Goal: Complete application form: Complete application form

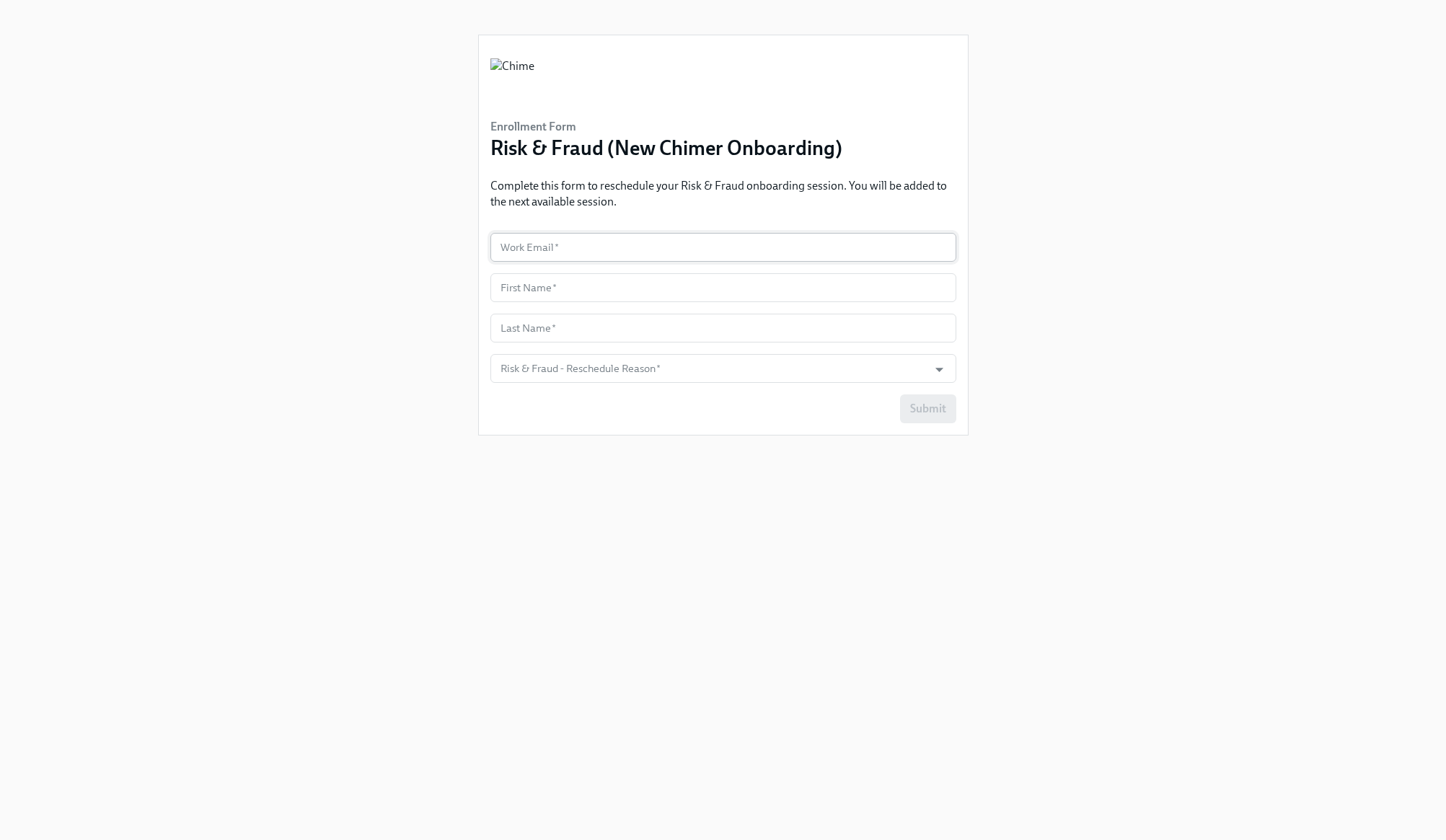
click at [689, 256] on input "text" at bounding box center [723, 247] width 466 height 29
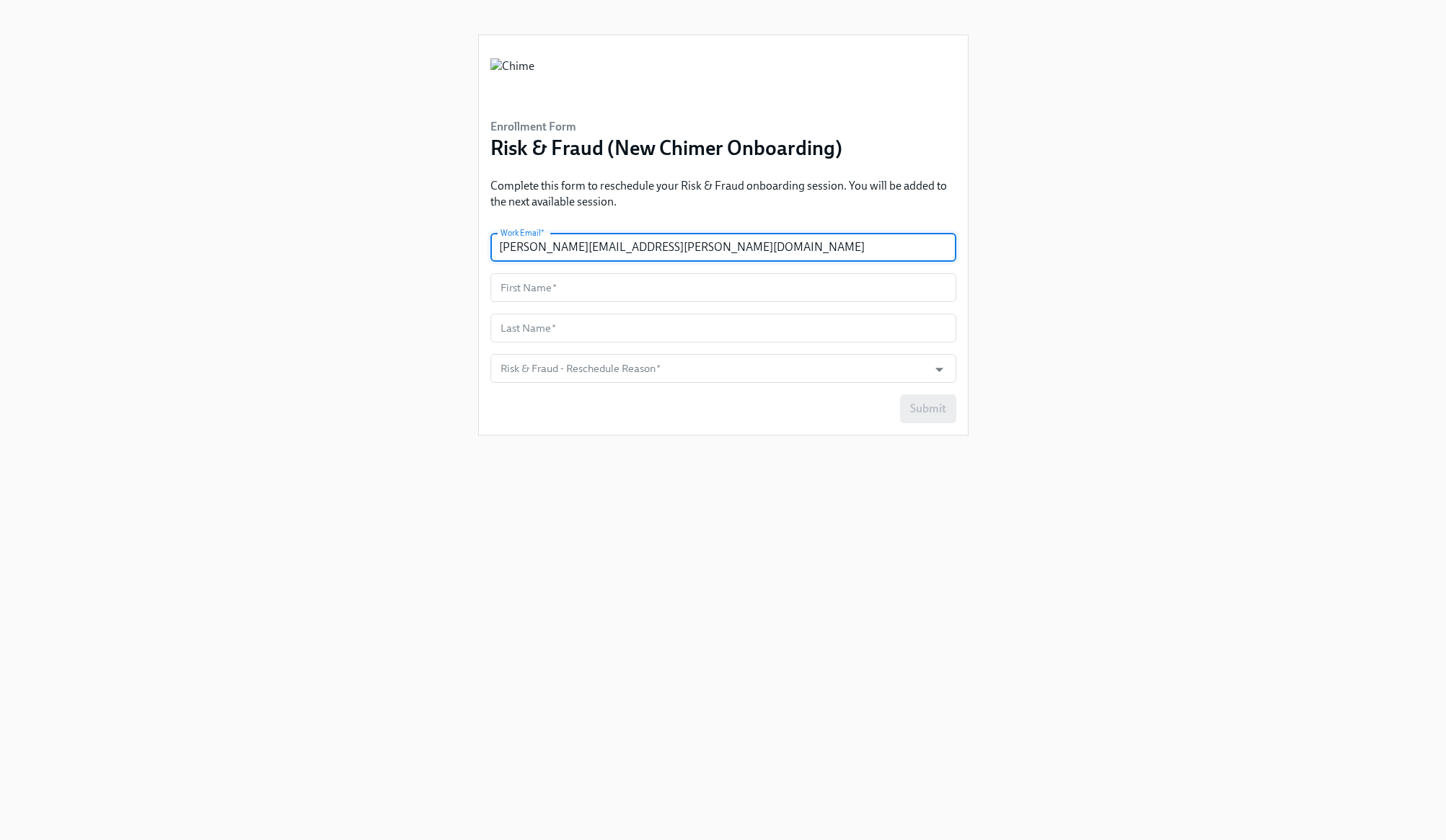
type input "[PERSON_NAME][EMAIL_ADDRESS][PERSON_NAME][DOMAIN_NAME]"
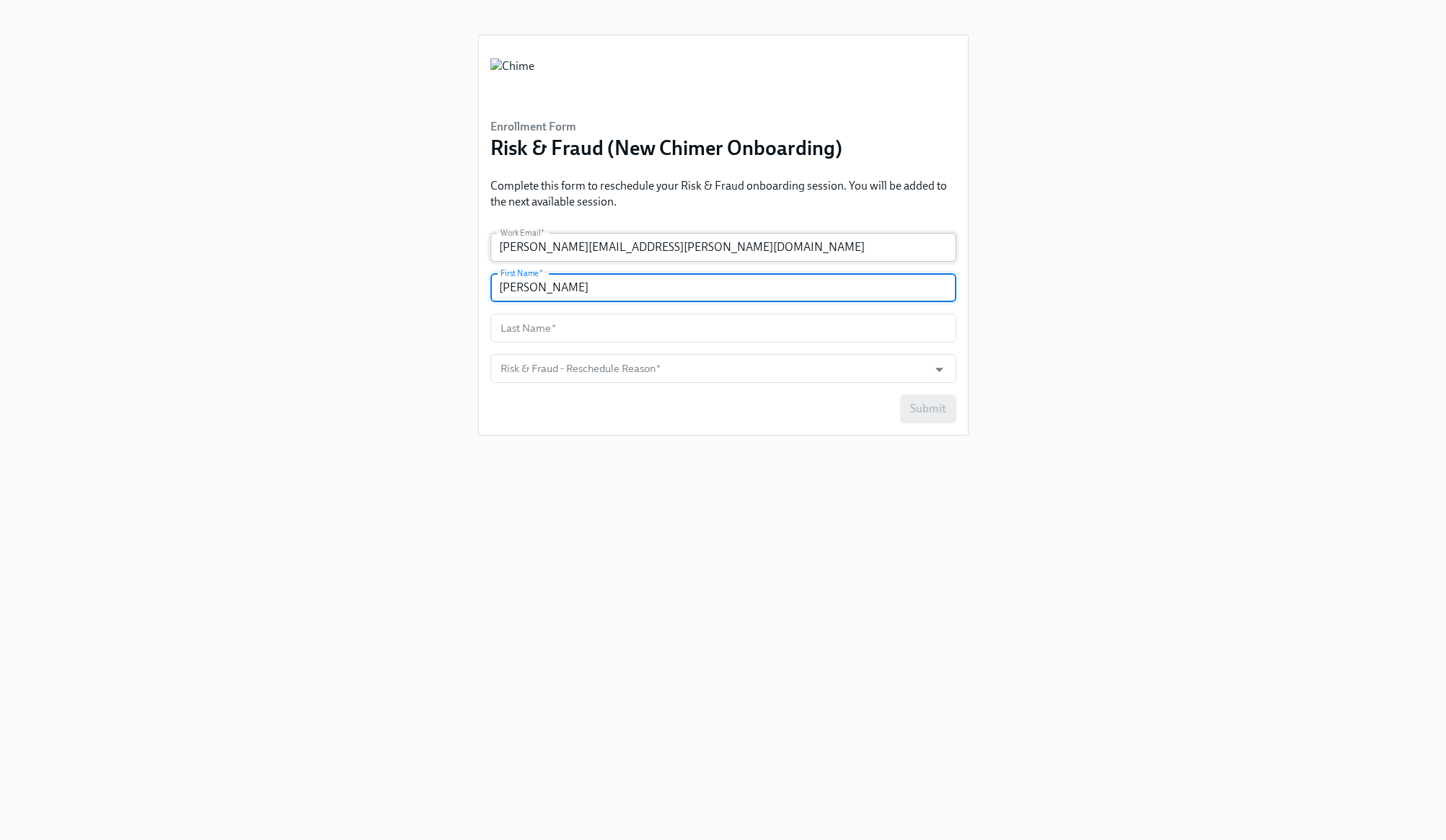
type input "[PERSON_NAME]"
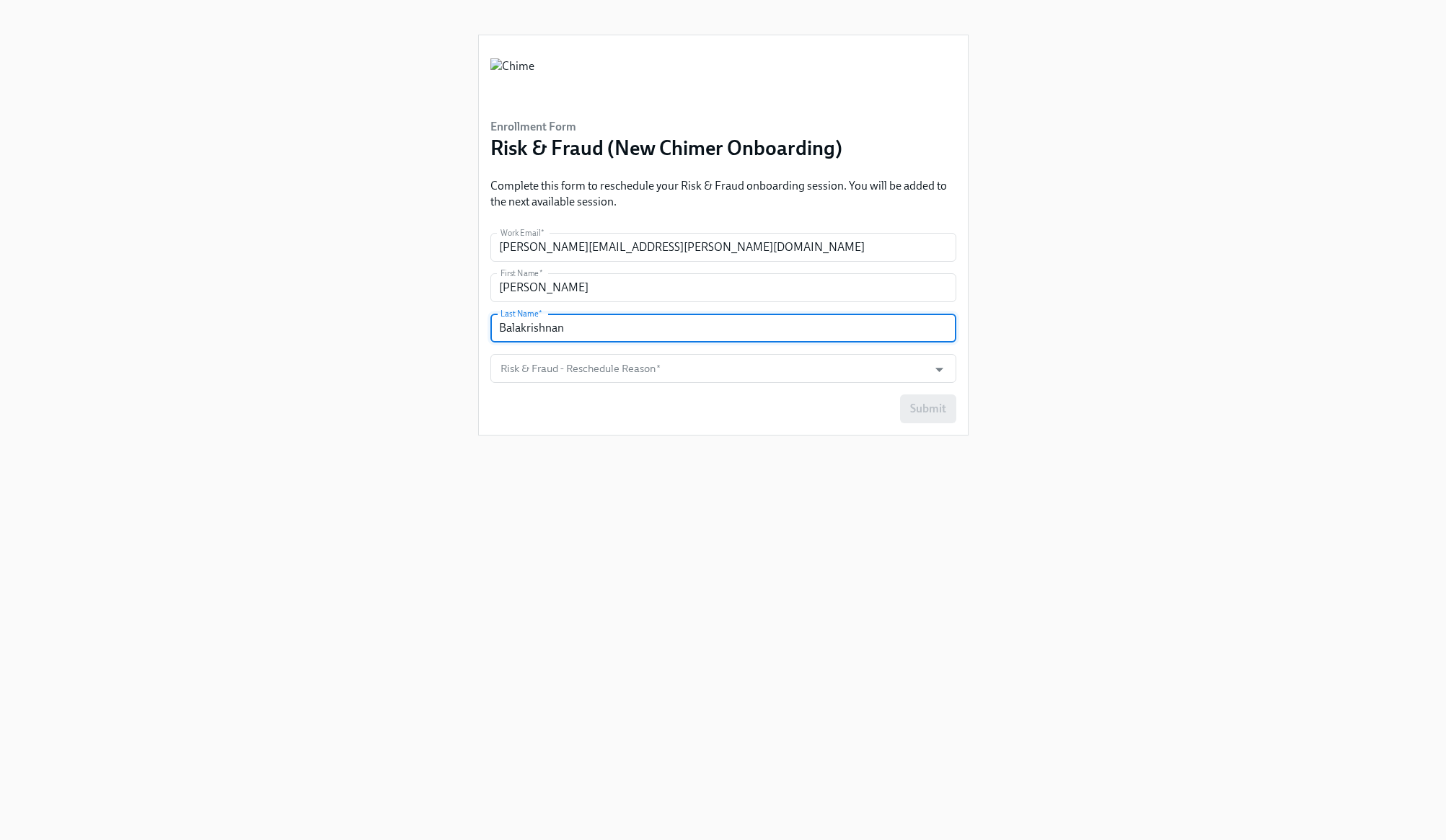
type input "Balakrishnan"
click at [709, 400] on div "Submit" at bounding box center [723, 409] width 466 height 29
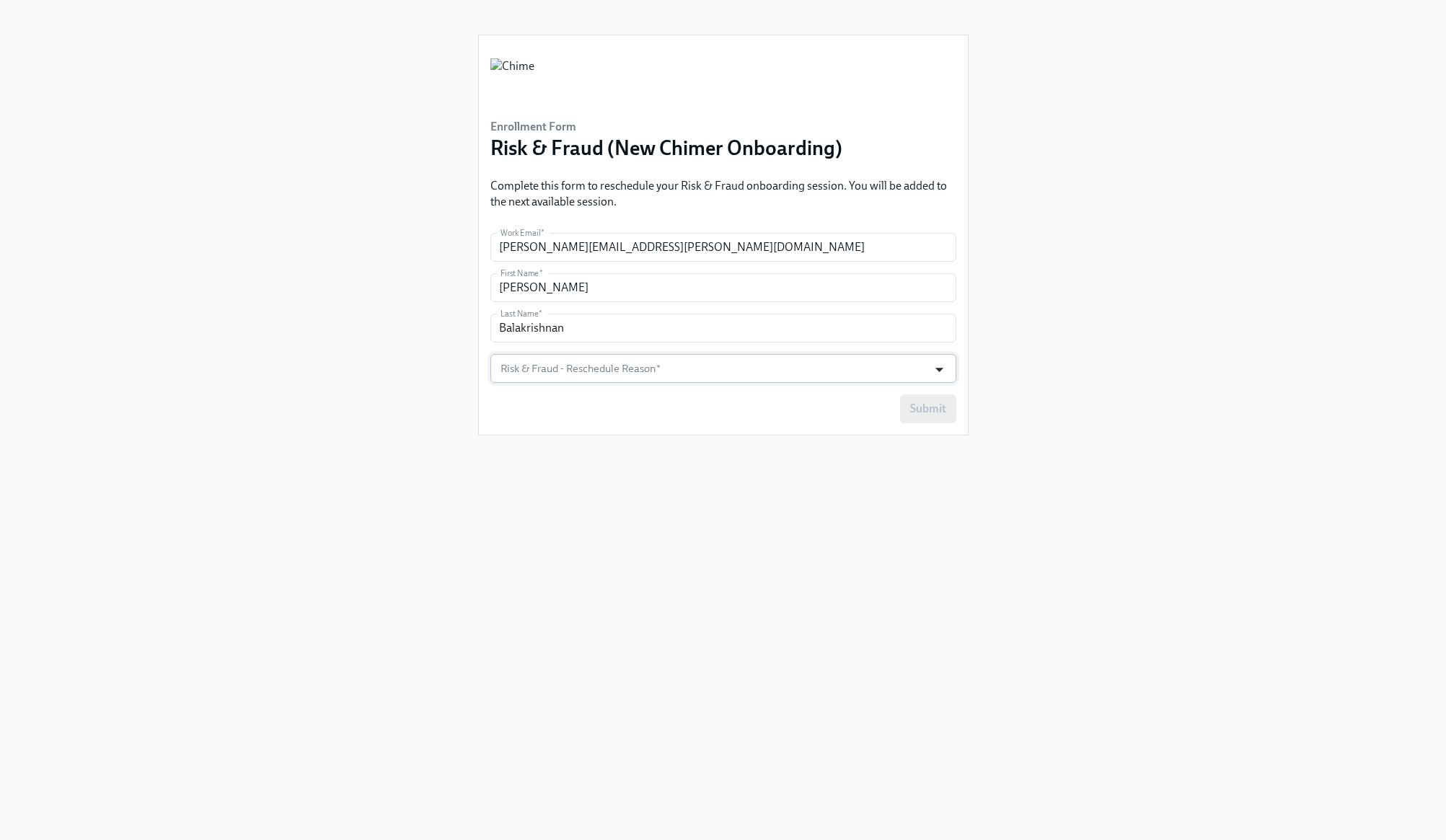
click at [943, 377] on icon "Open" at bounding box center [939, 370] width 20 height 20
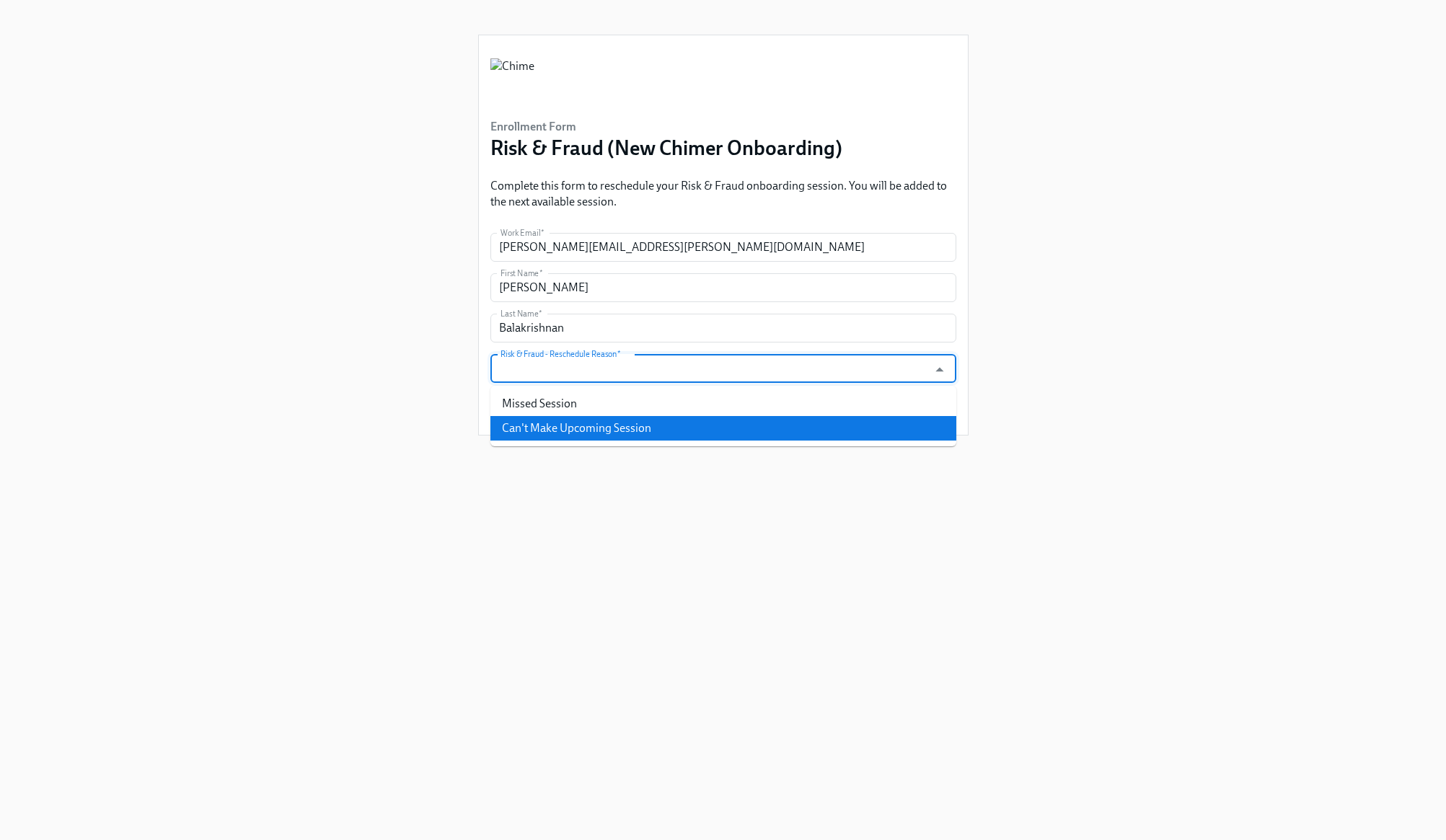
click at [646, 422] on li "Can't Make Upcoming Session" at bounding box center [723, 428] width 466 height 24
type input "Can't Make Upcoming Session"
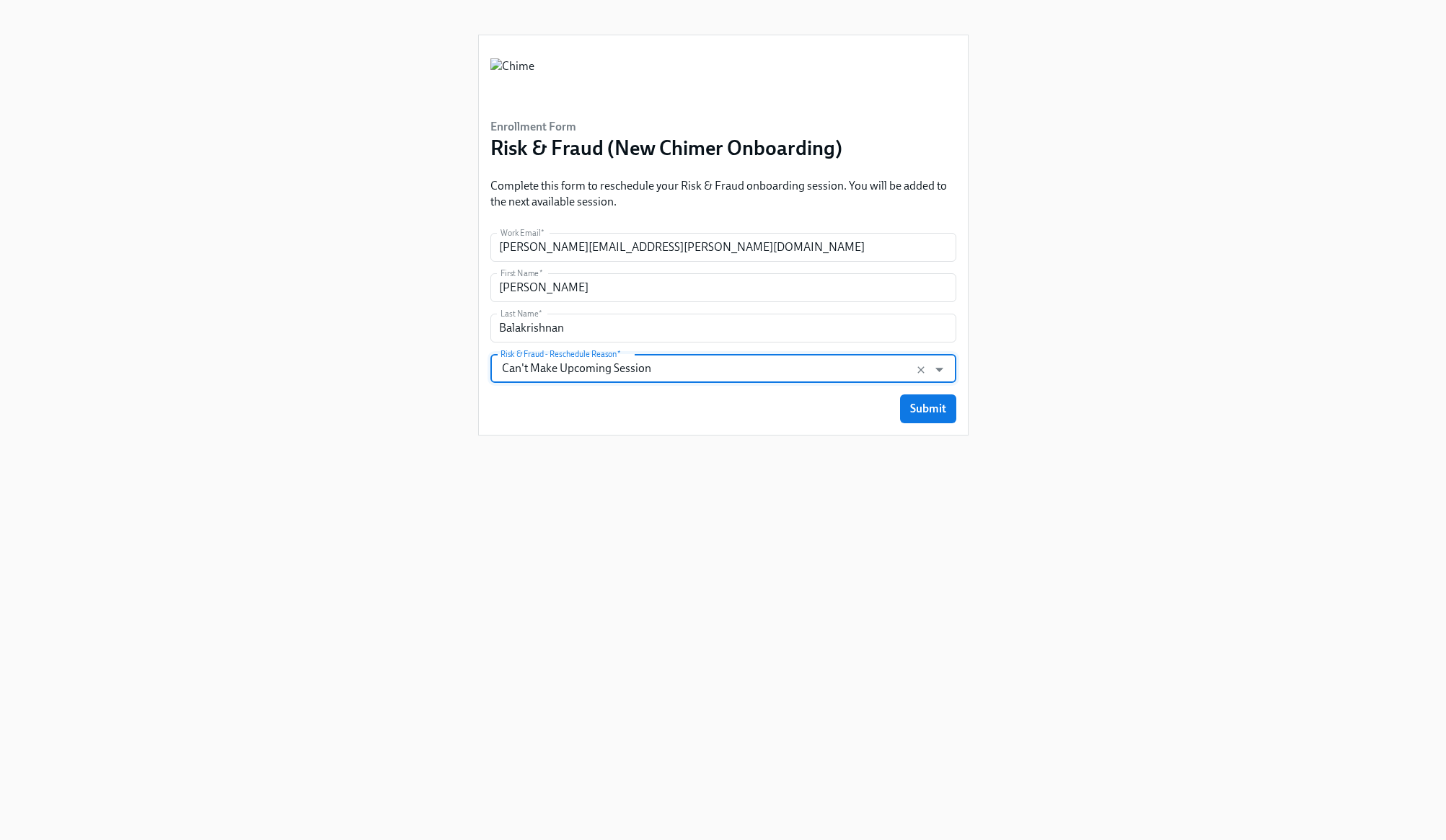
click at [824, 422] on div "Submit" at bounding box center [723, 409] width 466 height 29
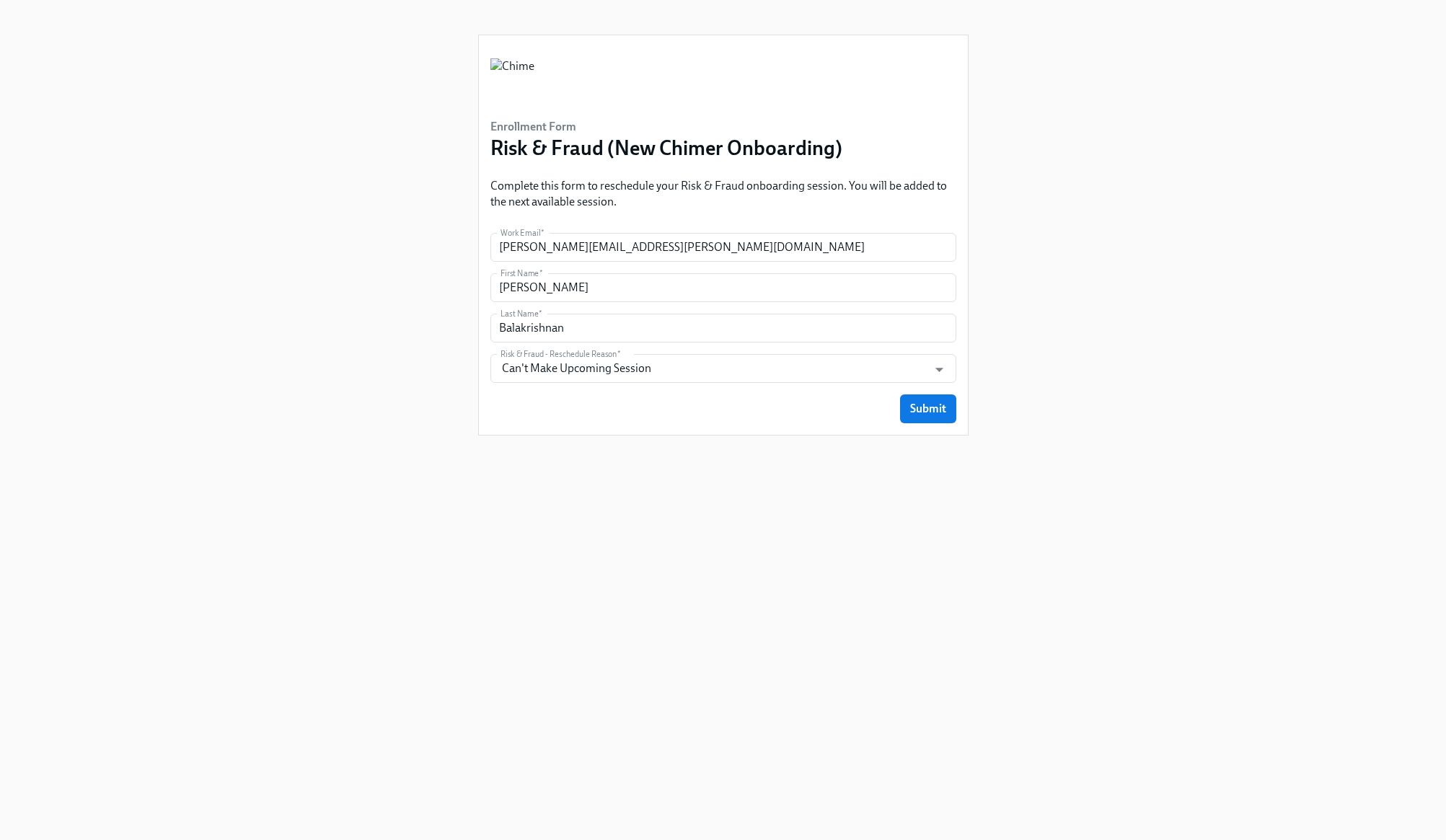
click at [938, 414] on span "Submit" at bounding box center [928, 409] width 36 height 14
